Goal: Task Accomplishment & Management: Complete application form

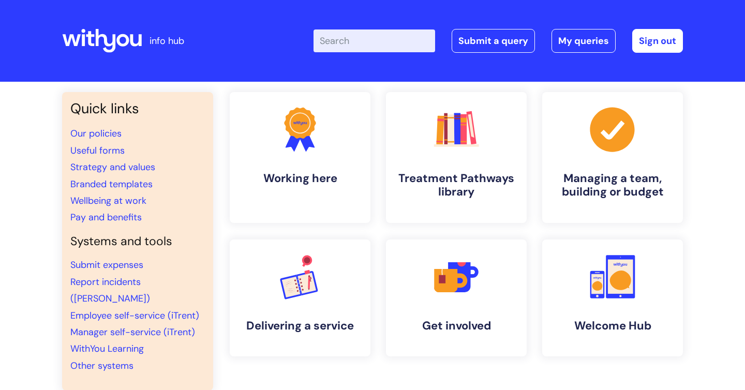
click at [362, 45] on input "Enter your search term here..." at bounding box center [375, 40] width 122 height 23
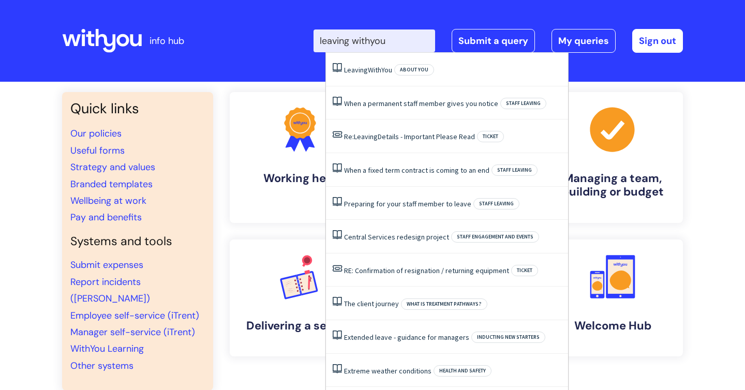
type input "leaving withyou"
click button "Search" at bounding box center [0, 0] width 0 height 0
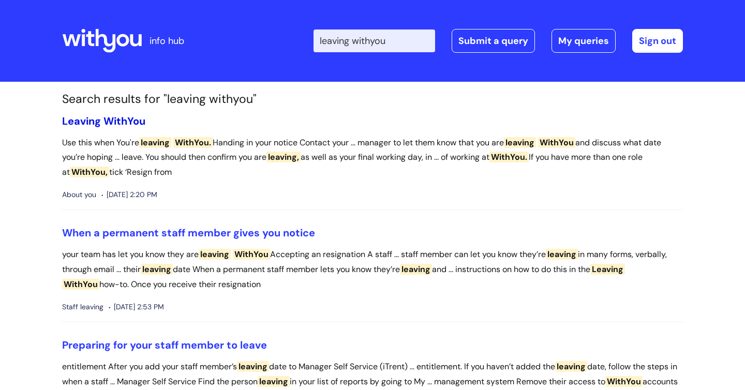
click at [100, 123] on span "Leaving" at bounding box center [81, 120] width 39 height 13
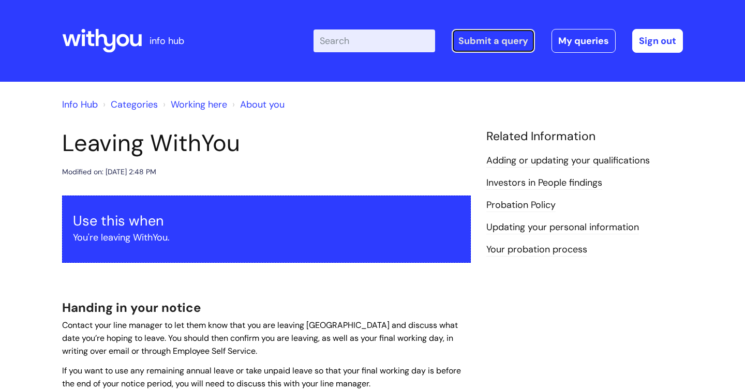
click at [484, 42] on link "Submit a query" at bounding box center [493, 41] width 83 height 24
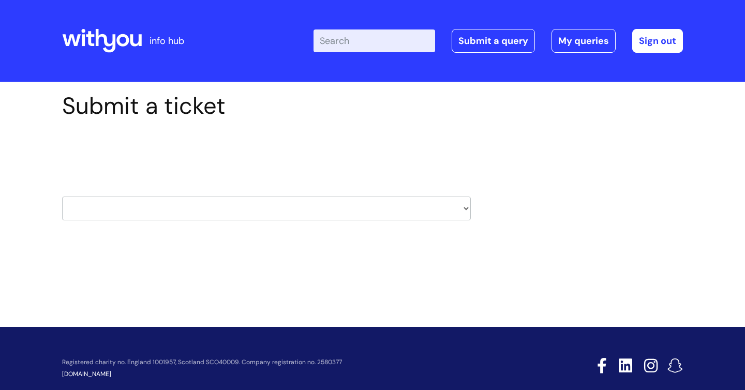
click at [176, 206] on select "HR / People IT and Support Clinical Drug Alerts Finance Accounts Data Support T…" at bounding box center [266, 209] width 409 height 24
click at [176, 207] on select "HR / People IT and Support Clinical Drug Alerts Finance Accounts Data Support T…" at bounding box center [266, 209] width 409 height 24
select select "payroll"
click at [62, 197] on select "HR / People IT and Support Clinical Drug Alerts Finance Accounts Data Support T…" at bounding box center [266, 209] width 409 height 24
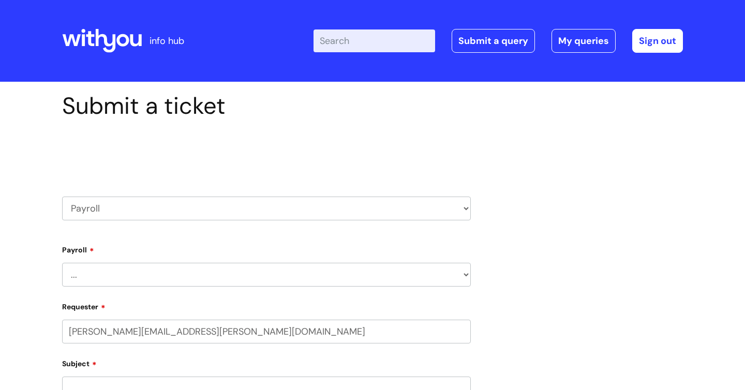
select select "80004418205"
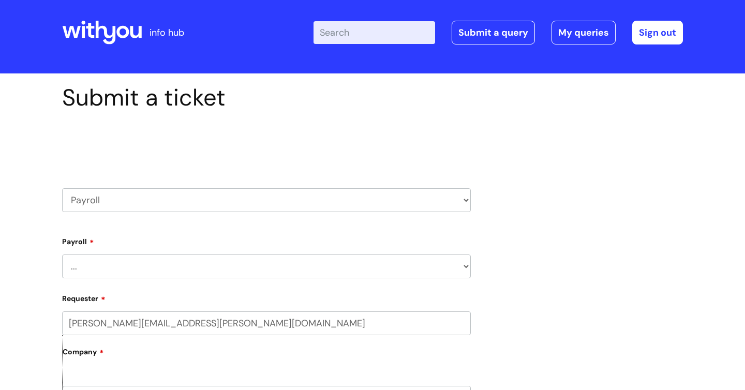
scroll to position [15, 0]
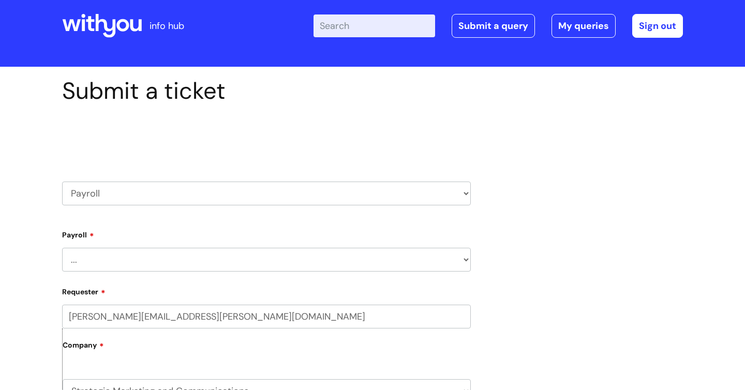
click at [107, 257] on select "... New Hires bank details/starter checklist forms Payroll queries Receiving in…" at bounding box center [266, 260] width 409 height 24
click at [145, 189] on select "HR / People IT and Support Clinical Drug Alerts Finance Accounts Data Support T…" at bounding box center [266, 194] width 409 height 24
select select "hr_/_people"
click at [62, 182] on select "HR / People IT and Support Clinical Drug Alerts Finance Accounts Data Support T…" at bounding box center [266, 194] width 409 height 24
click at [108, 266] on select "... New Hires bank details/starter checklist forms Payroll queries Receiving in…" at bounding box center [266, 260] width 409 height 24
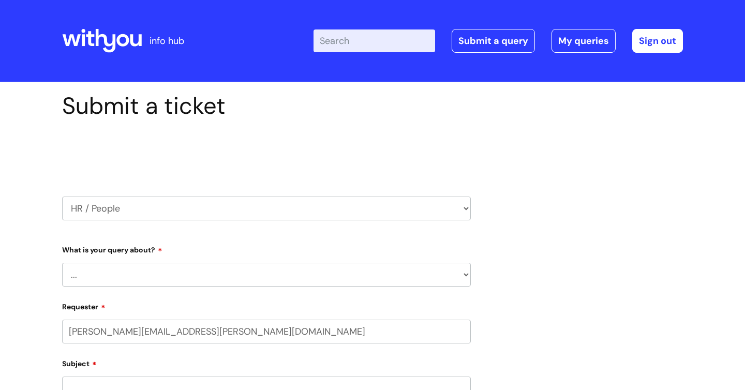
select select "80004418205"
click at [108, 266] on select "... Absence Query Holiday Query Employee change request General HR Query iTrent…" at bounding box center [266, 275] width 409 height 24
click at [62, 263] on select "... Absence Query Holiday Query Employee change request General HR Query iTrent…" at bounding box center [266, 275] width 409 height 24
click at [94, 276] on select "... Absence Query Holiday Query Employee change request General HR Query iTrent…" at bounding box center [266, 275] width 409 height 24
select select "iTrent"
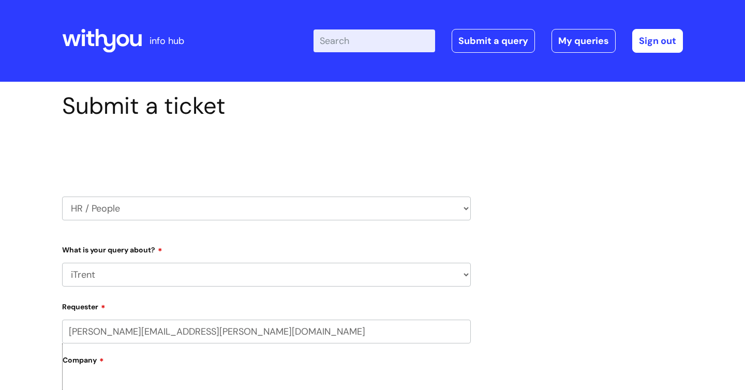
click at [62, 263] on select "... Absence Query Holiday Query Employee change request General HR Query iTrent…" at bounding box center [266, 275] width 409 height 24
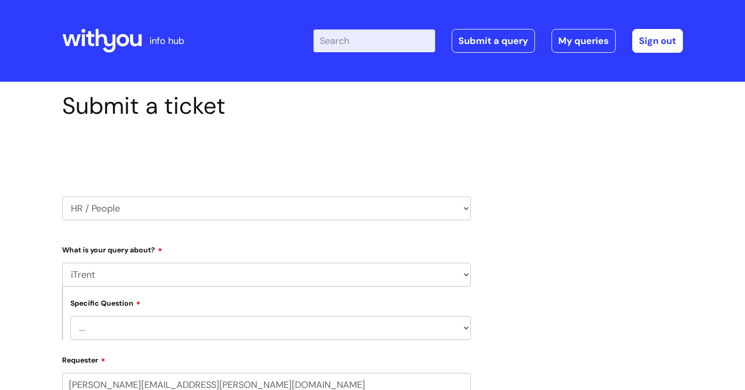
click at [113, 339] on select "... I can’t log in to iTrent I need to change someone’s line manager Issue with…" at bounding box center [270, 328] width 401 height 24
select select "Other iTrent query"
click at [70, 316] on select "... I can’t log in to iTrent I need to change someone’s line manager Issue with…" at bounding box center [270, 328] width 401 height 24
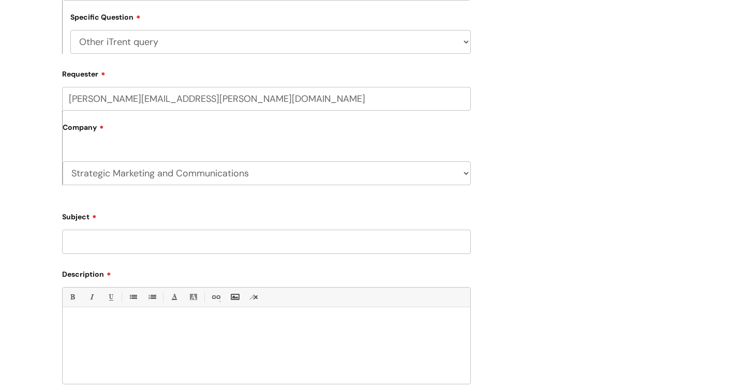
scroll to position [288, 0]
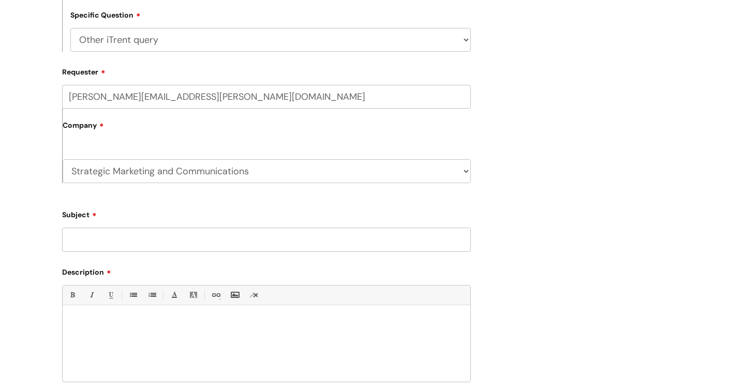
click at [96, 247] on input "Subject" at bounding box center [266, 240] width 409 height 24
type input "Holidays remaining - leaving WithYou on 22 Sept"
click at [174, 351] on div at bounding box center [267, 345] width 408 height 71
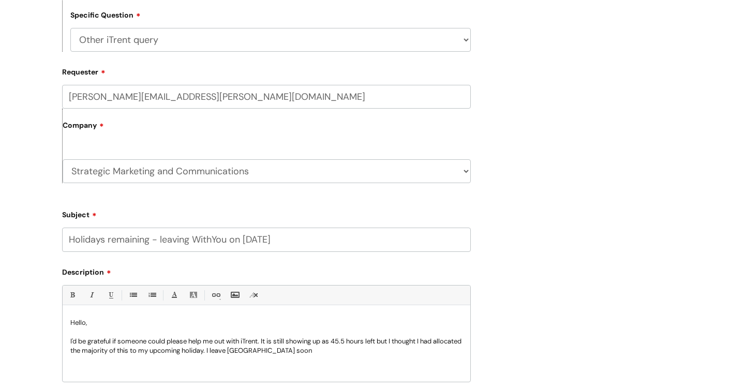
drag, startPoint x: 290, startPoint y: 240, endPoint x: 161, endPoint y: 245, distance: 128.5
click at [161, 245] on input "Holidays remaining - leaving WithYou on 22 Sept" at bounding box center [266, 240] width 409 height 24
type input "Holidays remaining - iTrent not updating"
click at [322, 361] on div "Hello, I'd be grateful if someone could please help me out with iTrent. It is s…" at bounding box center [267, 345] width 408 height 71
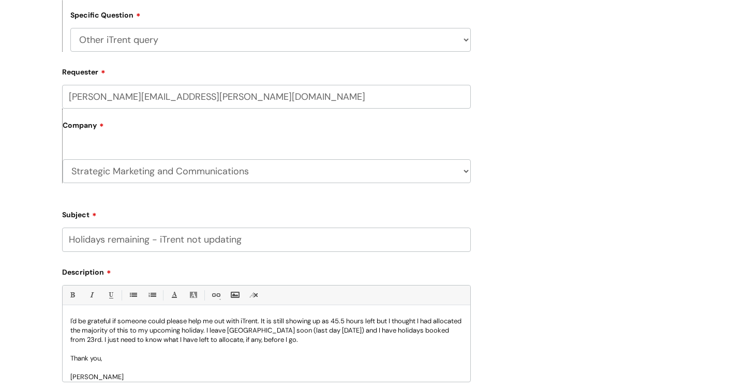
scroll to position [28, 0]
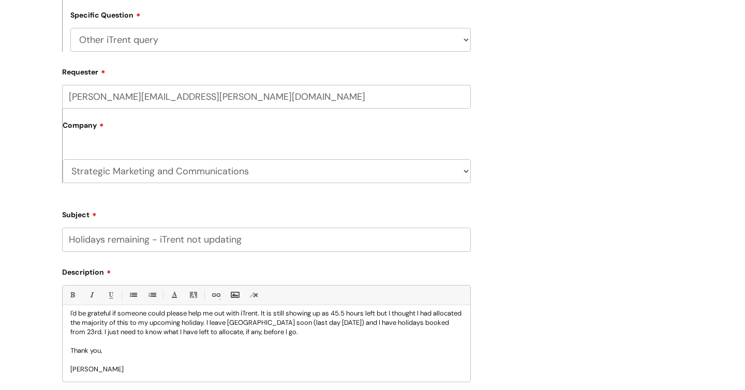
click at [329, 334] on p "I'd be grateful if someone could please help me out with iTrent. It is still sh…" at bounding box center [266, 323] width 392 height 28
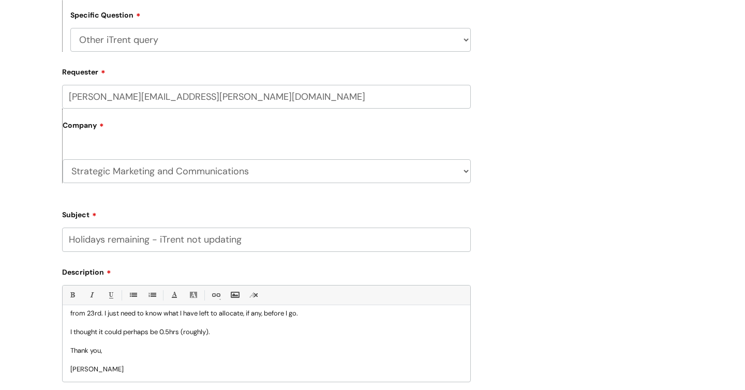
click at [117, 373] on p "[PERSON_NAME]" at bounding box center [266, 369] width 392 height 9
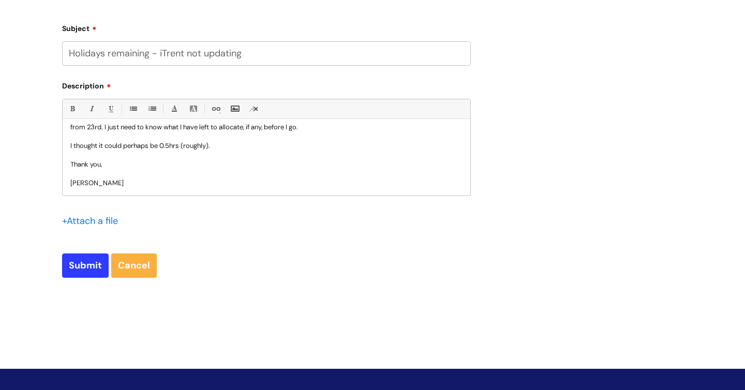
scroll to position [0, 0]
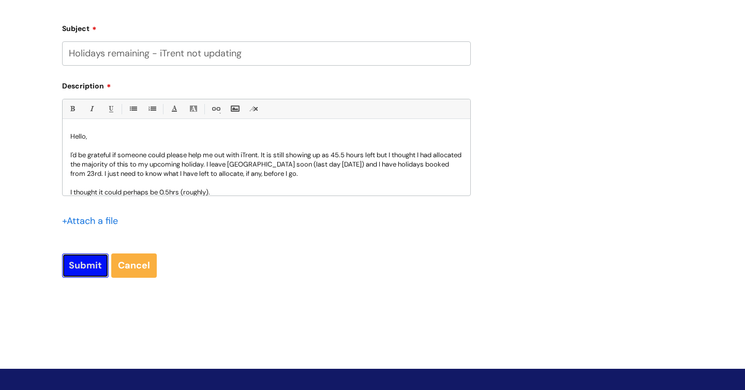
click at [92, 266] on input "Submit" at bounding box center [85, 266] width 47 height 24
type input "Please Wait..."
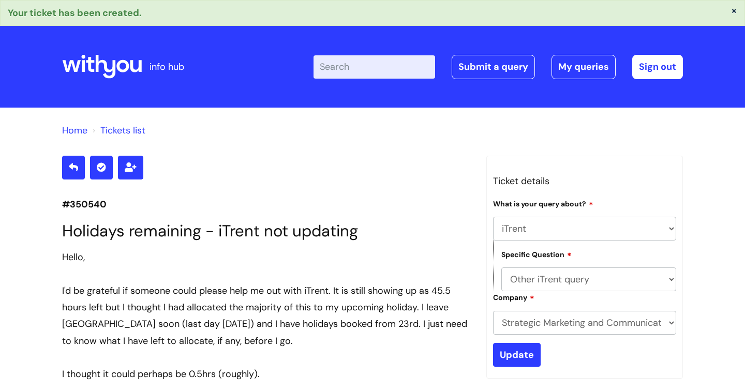
select select "iTrent"
select select "Other iTrent query"
